Goal: Transaction & Acquisition: Purchase product/service

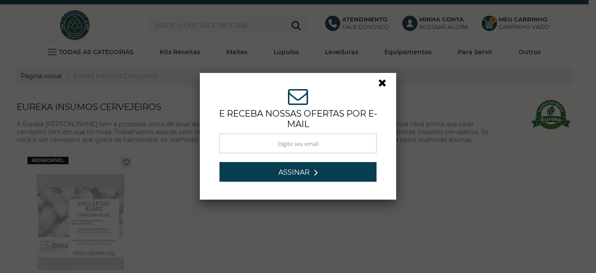
click at [380, 83] on link at bounding box center [386, 85] width 16 height 16
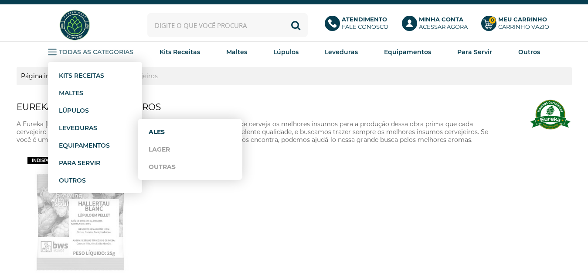
click at [156, 132] on link "Ales" at bounding box center [190, 131] width 83 height 17
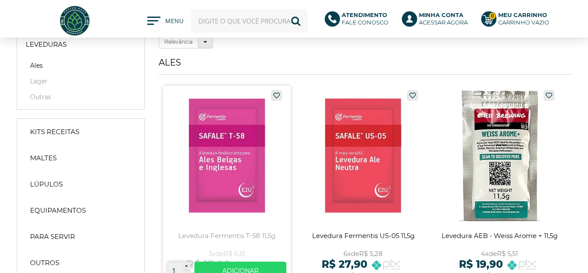
scroll to position [87, 0]
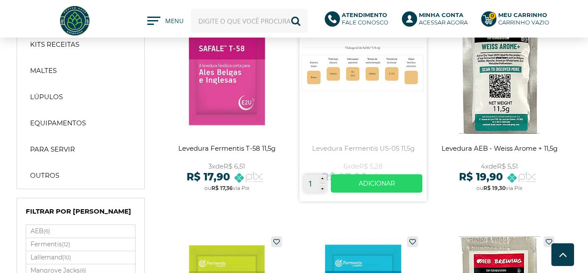
click at [359, 79] on link at bounding box center [364, 99] width 128 height 203
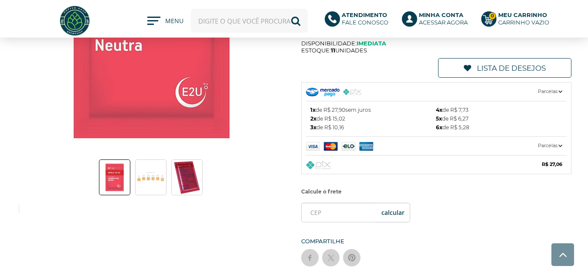
scroll to position [131, 0]
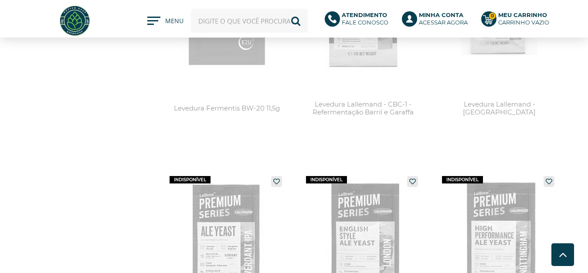
scroll to position [2021, 0]
